Goal: Find specific page/section

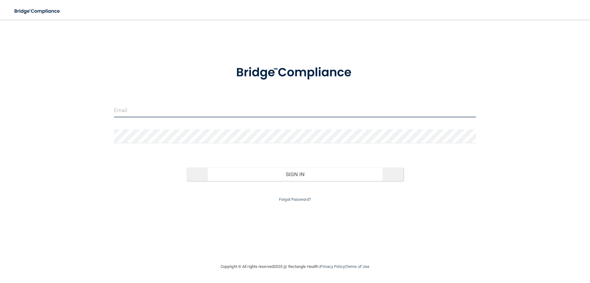
type input "[EMAIL_ADDRESS][DOMAIN_NAME]"
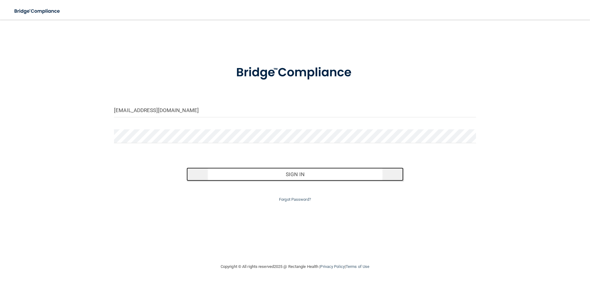
click at [295, 176] on button "Sign In" at bounding box center [295, 174] width 217 height 14
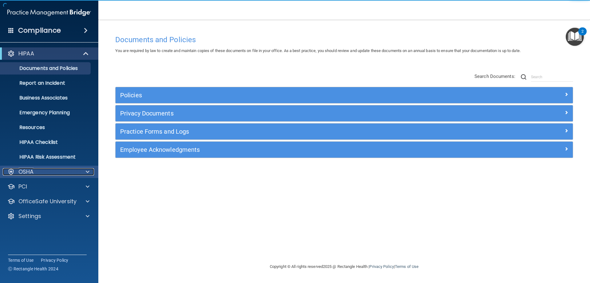
click at [89, 168] on span at bounding box center [88, 171] width 4 height 7
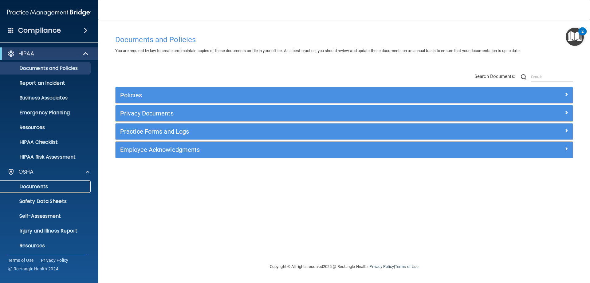
click at [41, 188] on p "Documents" at bounding box center [46, 186] width 84 height 6
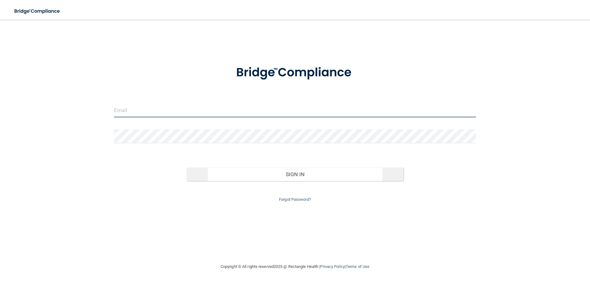
type input "[EMAIL_ADDRESS][DOMAIN_NAME]"
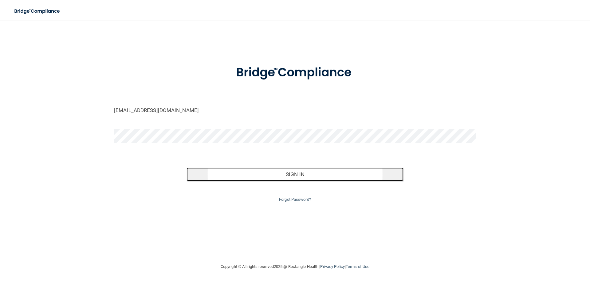
click at [295, 175] on button "Sign In" at bounding box center [295, 174] width 217 height 14
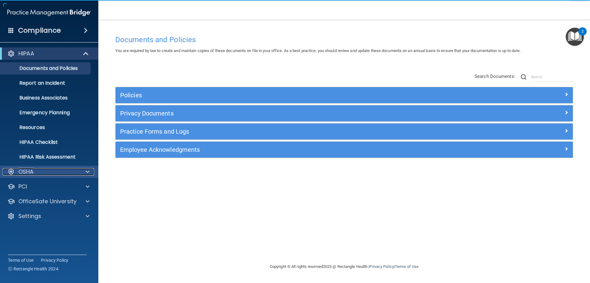
click at [89, 169] on span at bounding box center [88, 171] width 4 height 7
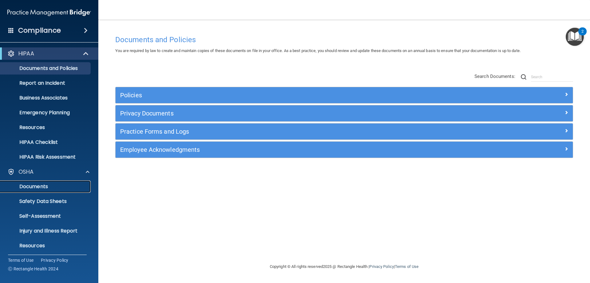
click at [59, 183] on p "Documents" at bounding box center [46, 186] width 84 height 6
